Goal: Information Seeking & Learning: Check status

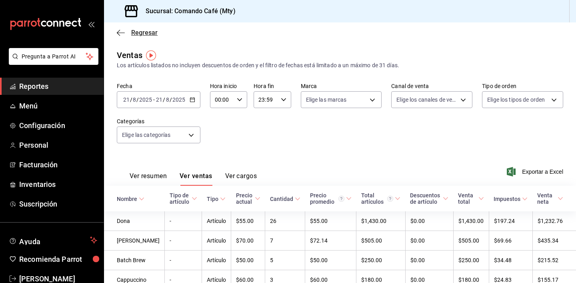
click at [121, 32] on icon "button" at bounding box center [121, 32] width 8 height 7
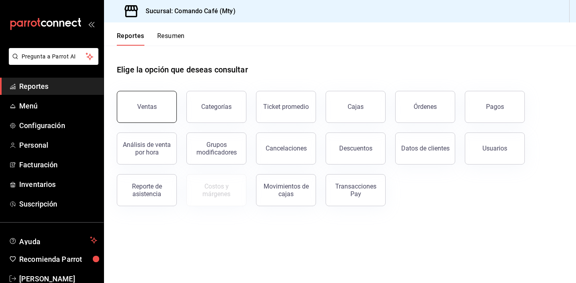
click at [148, 111] on button "Ventas" at bounding box center [147, 107] width 60 height 32
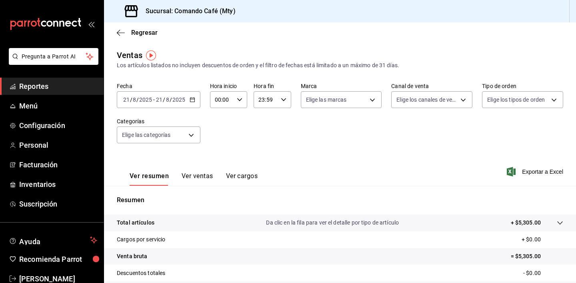
click at [202, 176] on button "Ver ventas" at bounding box center [197, 179] width 32 height 14
